Goal: Task Accomplishment & Management: Manage account settings

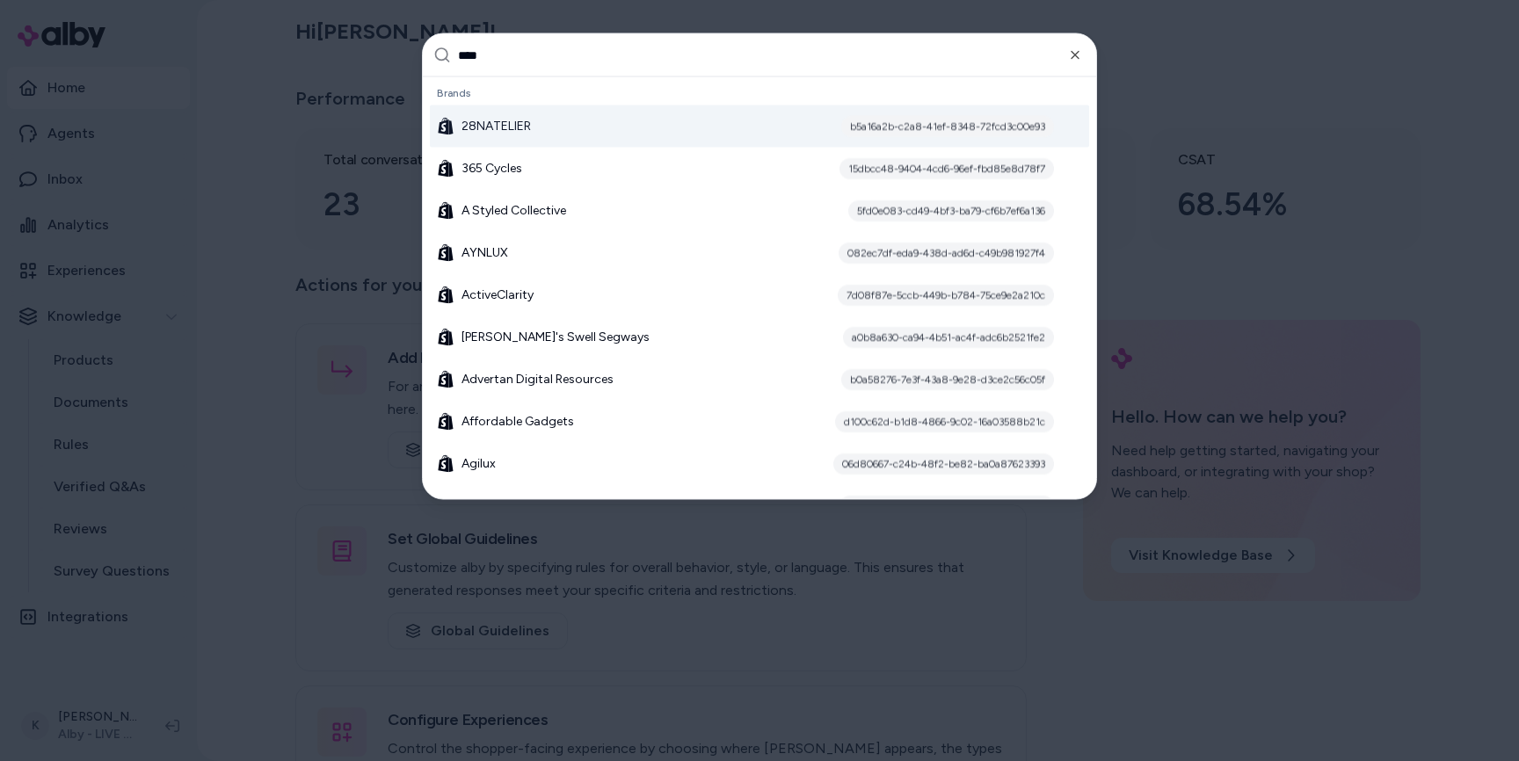
type input "*****"
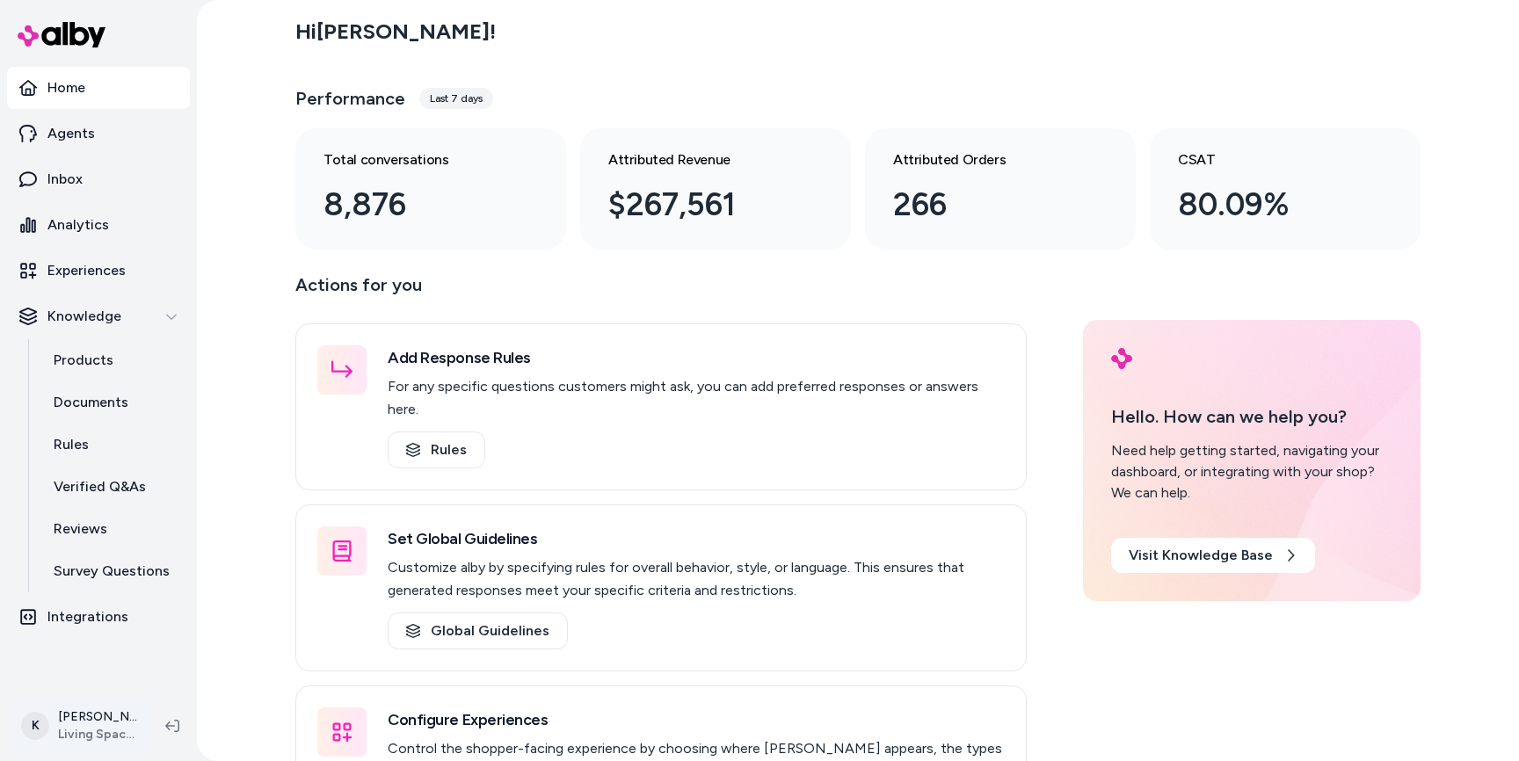
click at [113, 734] on html "Home Agents Inbox Analytics Experiences Knowledge Products Documents Rules Veri…" at bounding box center [759, 380] width 1519 height 761
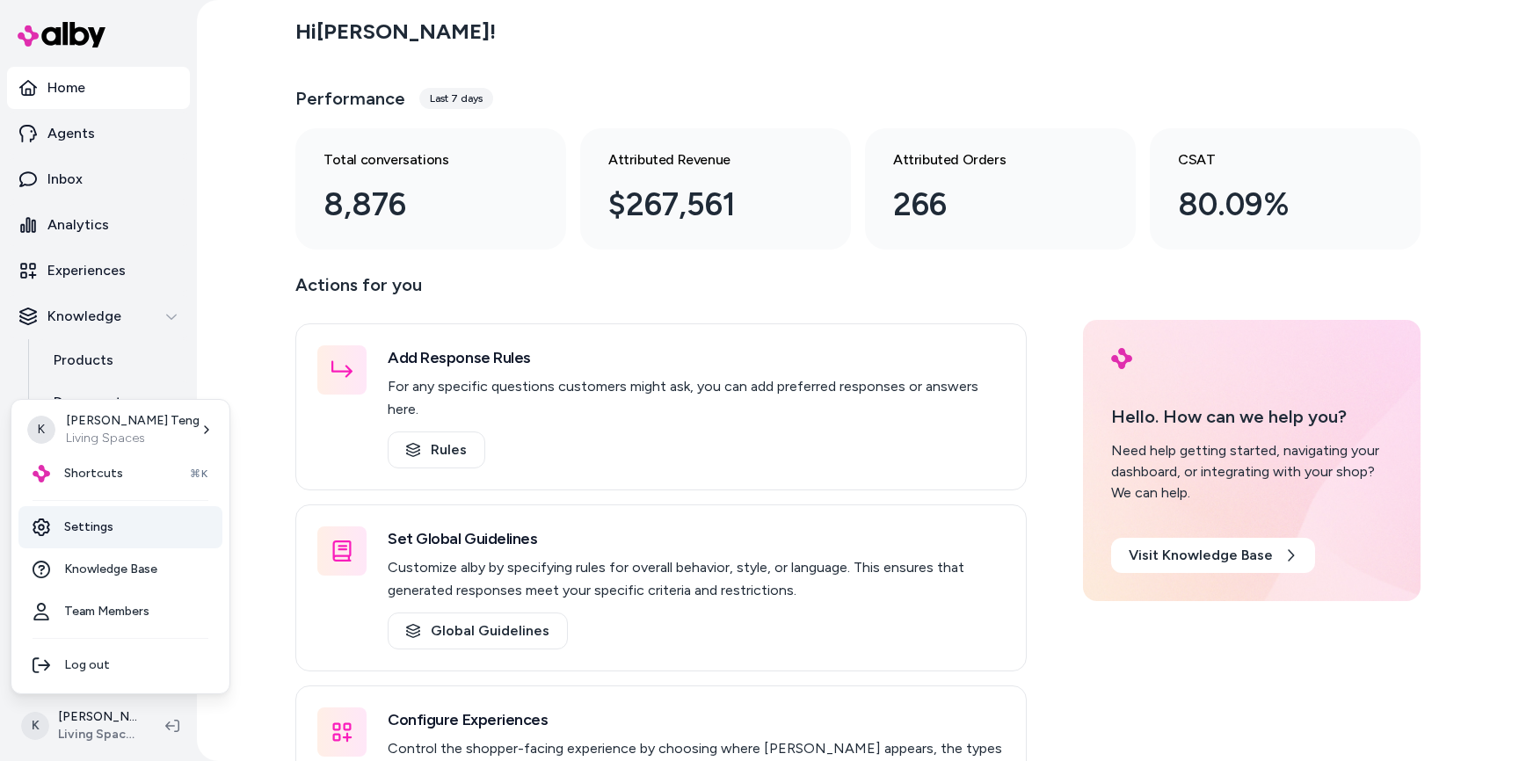
click at [126, 531] on link "Settings" at bounding box center [120, 527] width 204 height 42
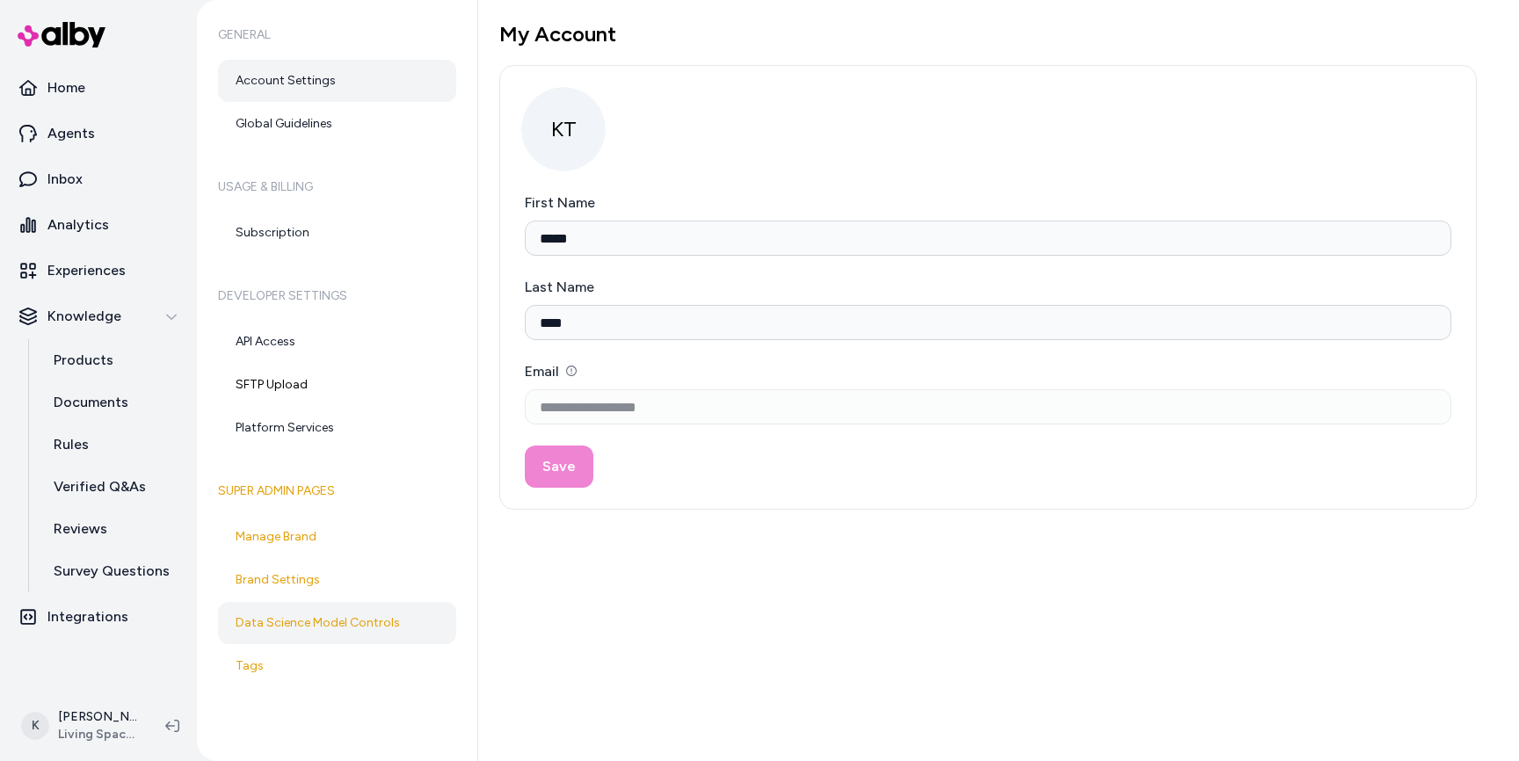
click at [361, 627] on link "Data Science Model Controls" at bounding box center [337, 623] width 238 height 42
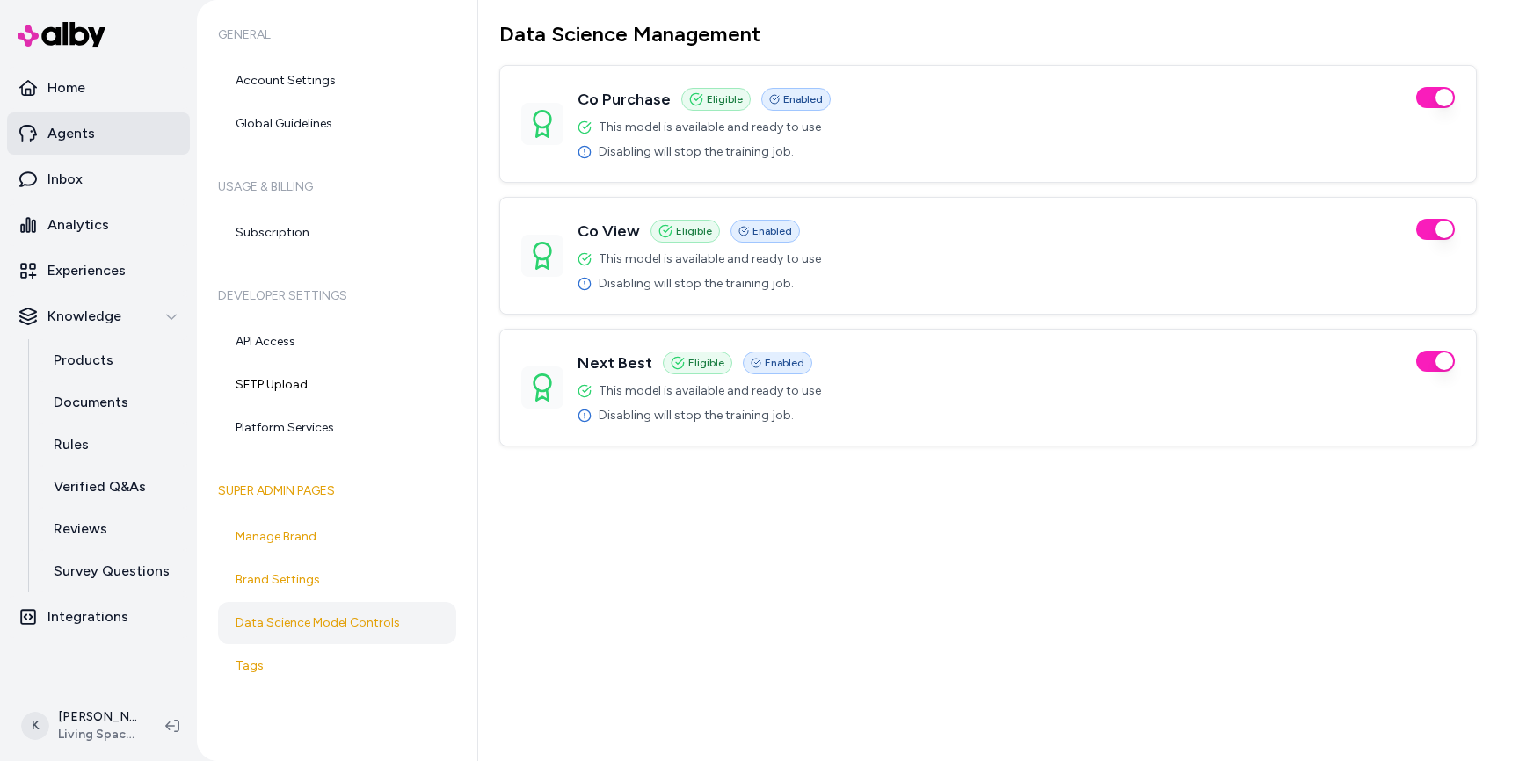
click at [72, 144] on link "Agents" at bounding box center [98, 133] width 183 height 42
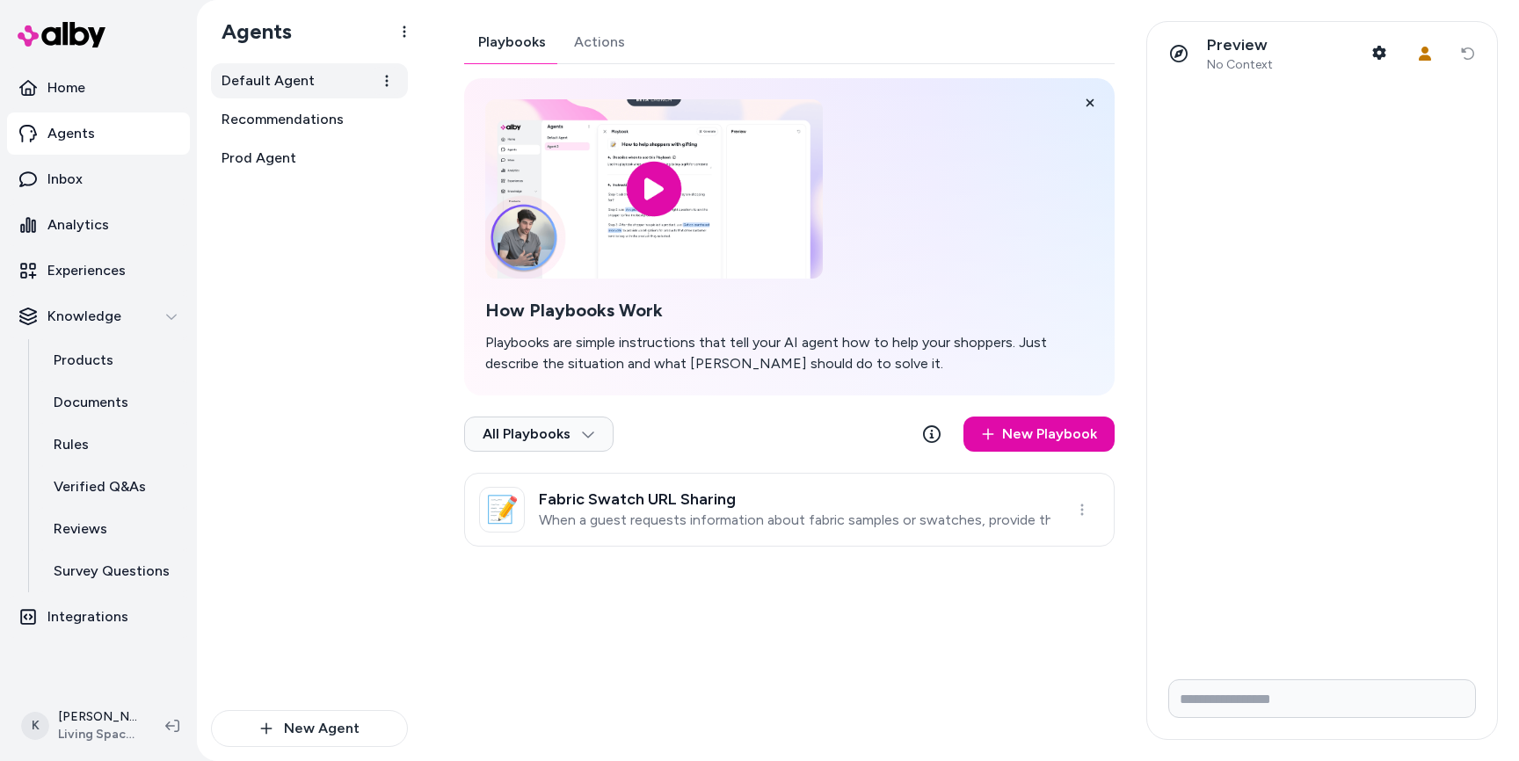
click at [284, 90] on span "Default Agent" at bounding box center [267, 80] width 93 height 21
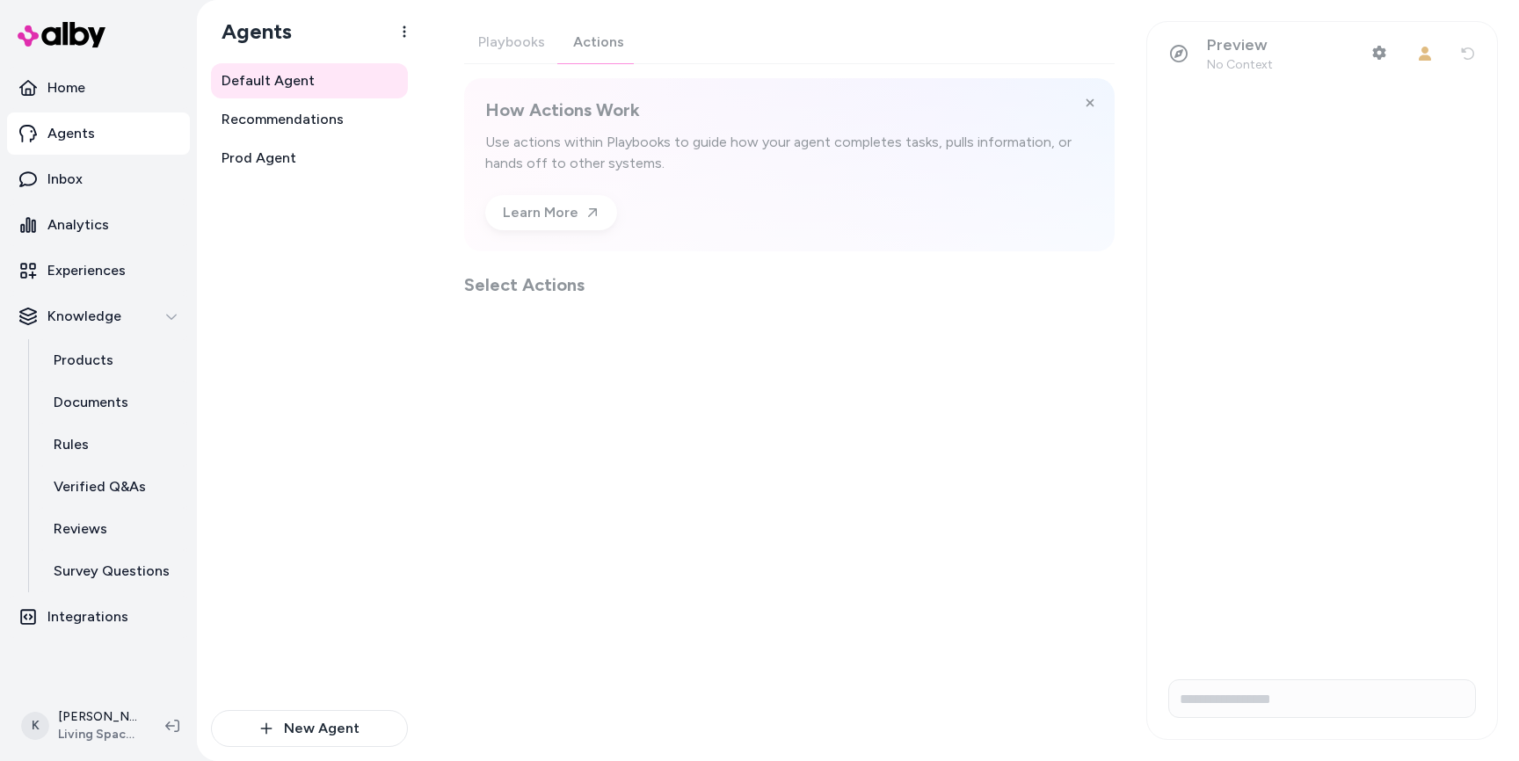
click at [593, 54] on div "Playbooks Actions How Actions Work Use actions within Playbooks to guide how yo…" at bounding box center [789, 159] width 650 height 276
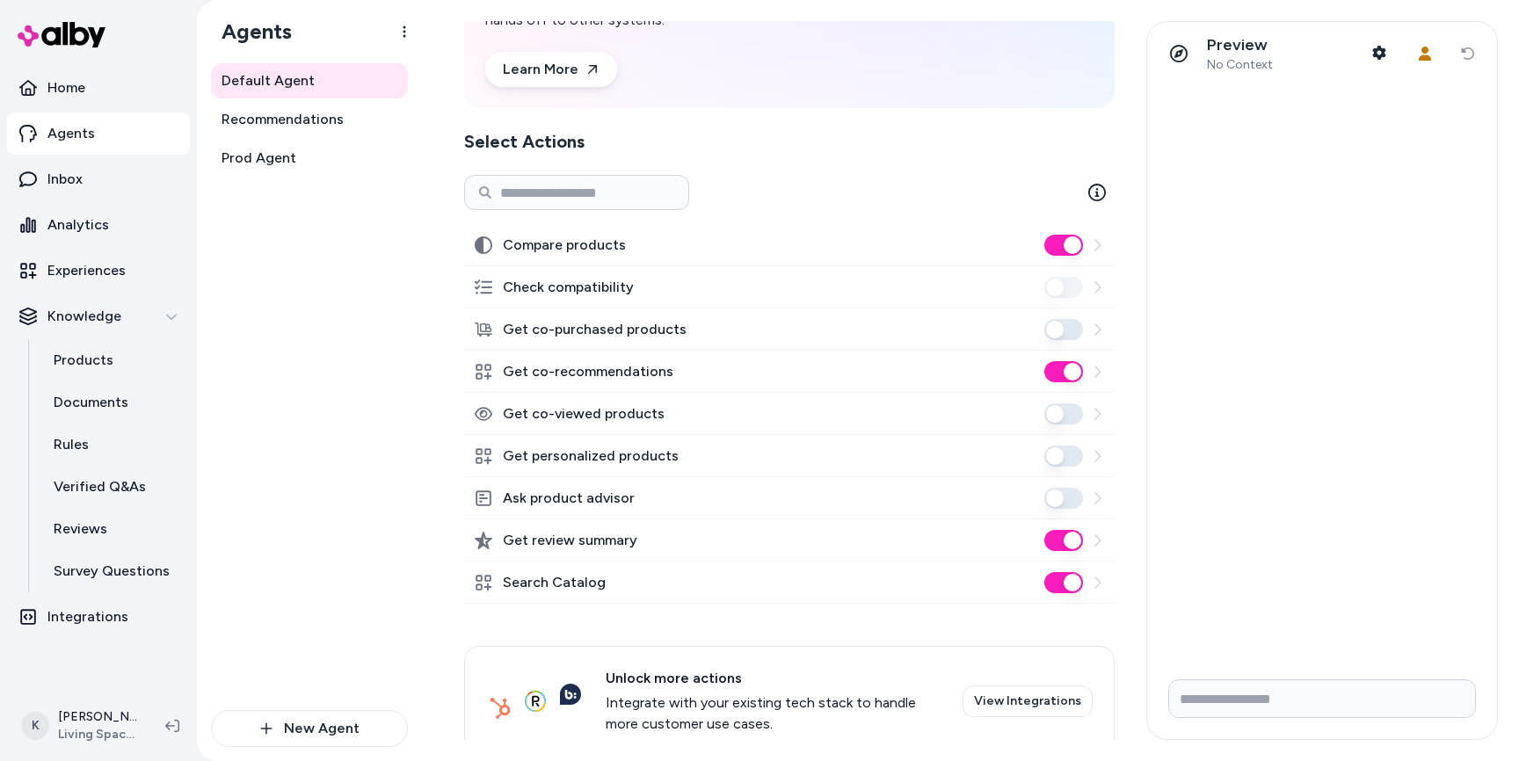
scroll to position [181, 0]
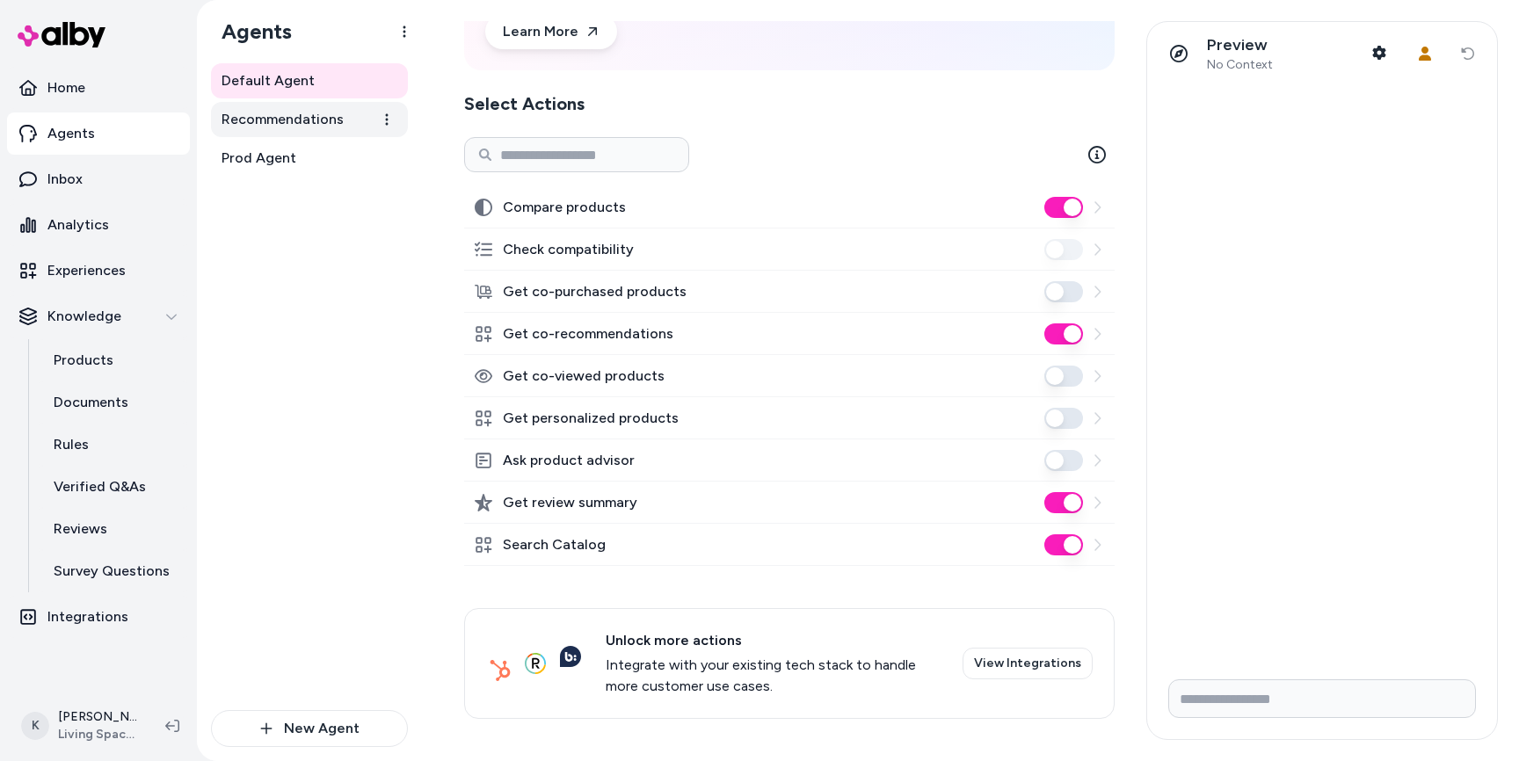
click at [319, 127] on span "Recommendations" at bounding box center [282, 119] width 122 height 21
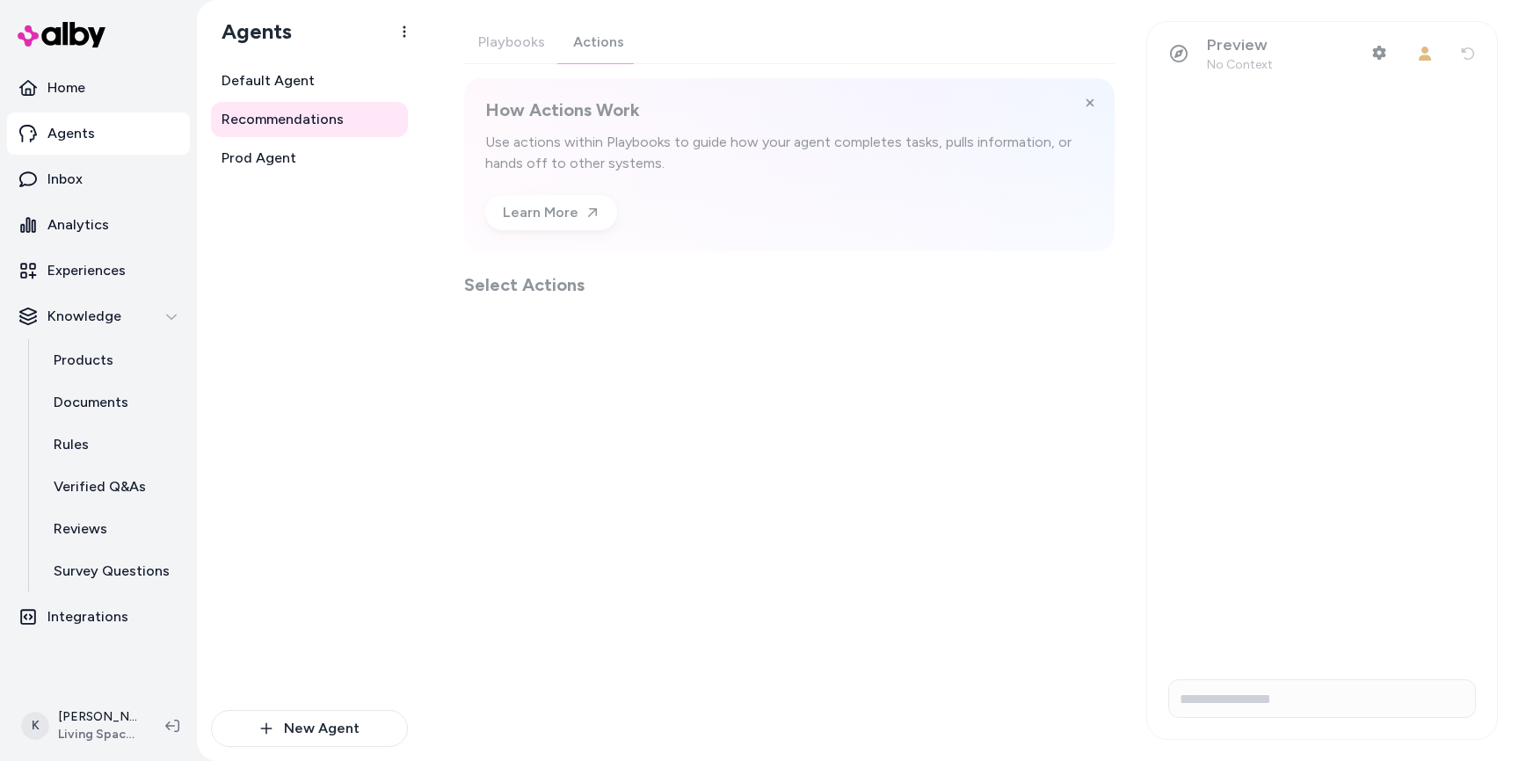
click at [582, 43] on div "Playbooks Actions How Actions Work Use actions within Playbooks to guide how yo…" at bounding box center [789, 159] width 650 height 276
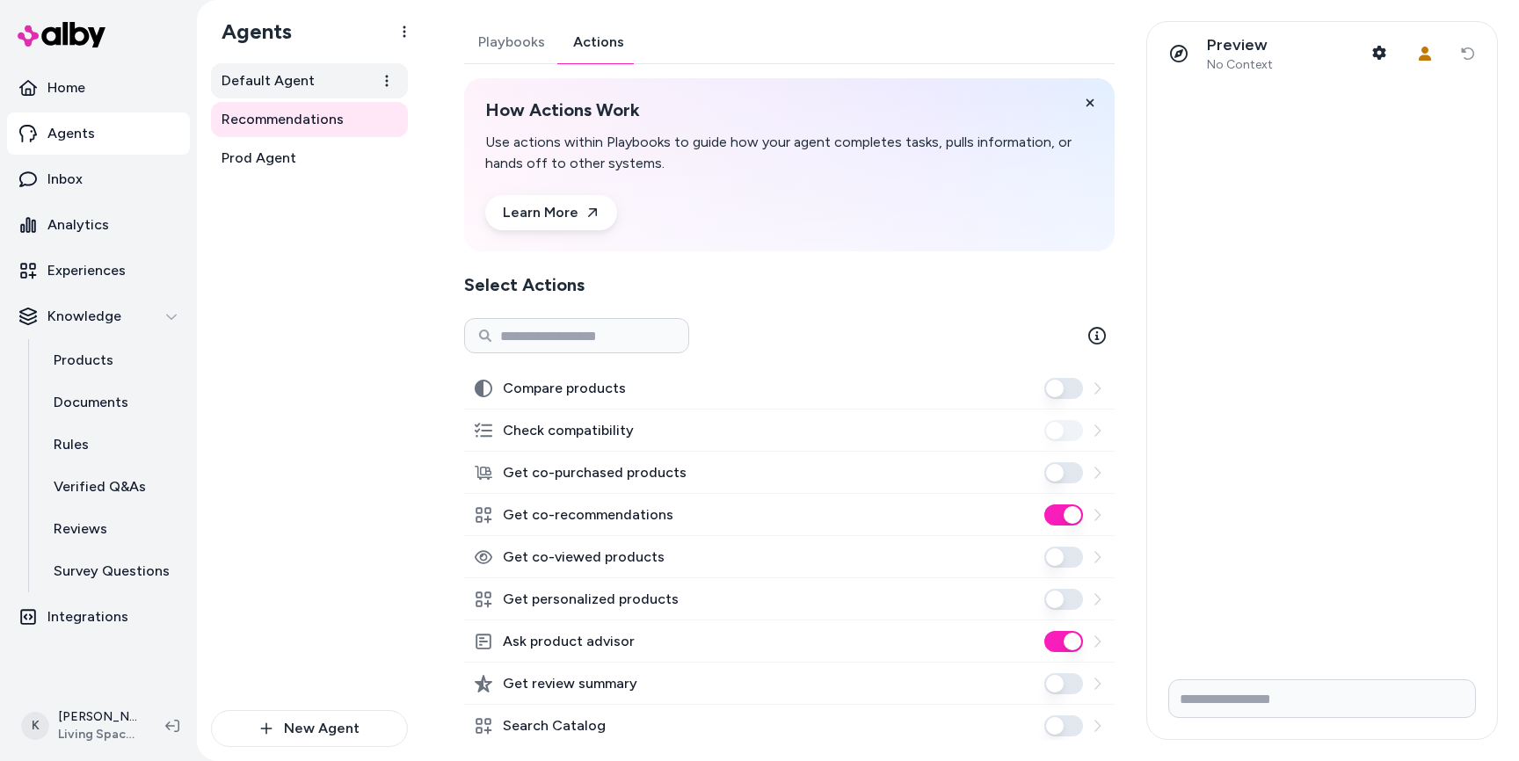
click at [274, 91] on span "Default Agent" at bounding box center [267, 80] width 93 height 21
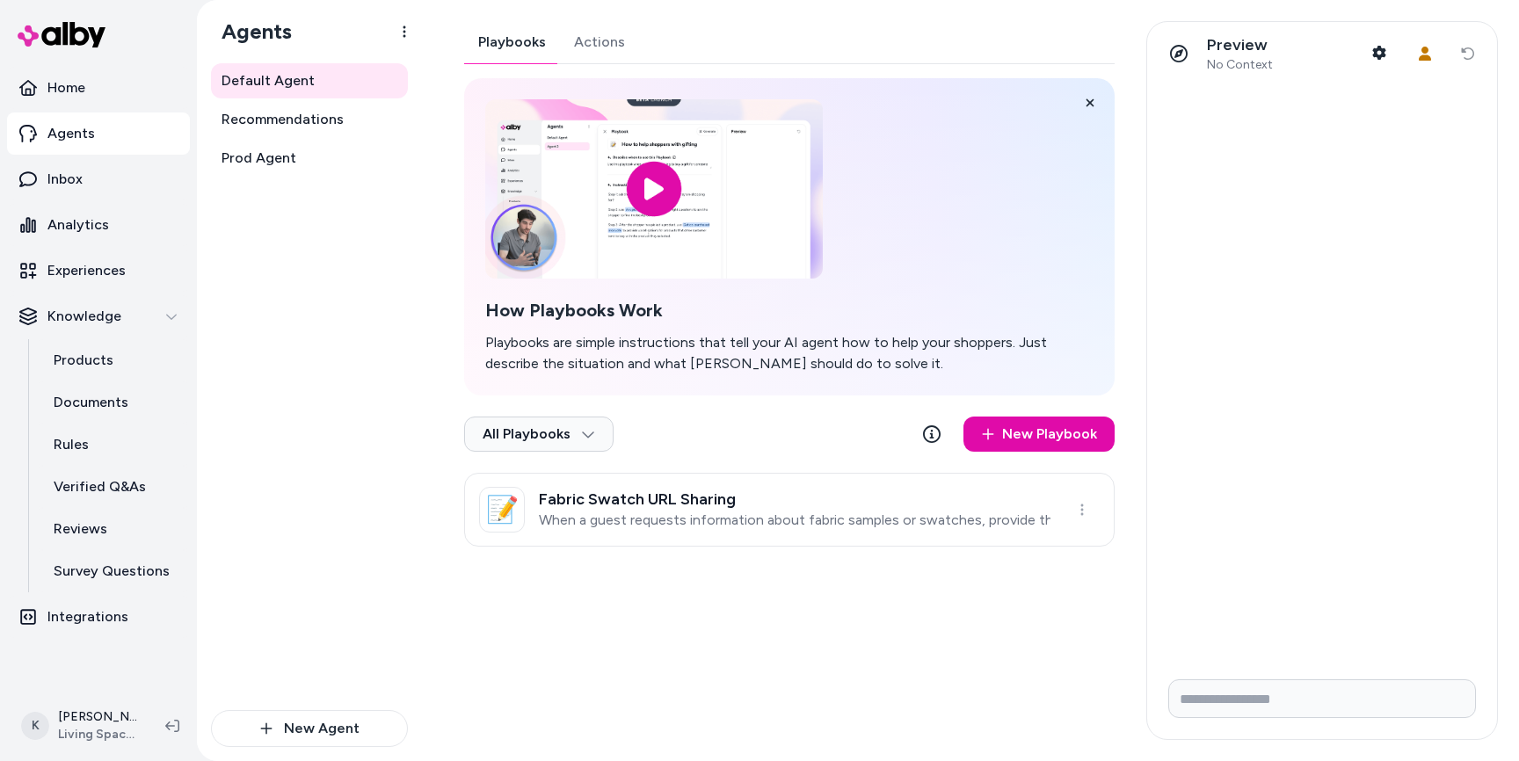
click at [632, 30] on button "Actions" at bounding box center [599, 42] width 79 height 42
